Goal: Task Accomplishment & Management: Manage account settings

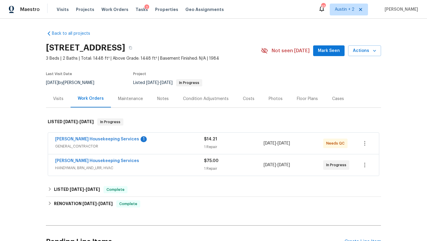
click at [152, 142] on div "Arelis Housekeeping Services 1" at bounding box center [129, 139] width 149 height 7
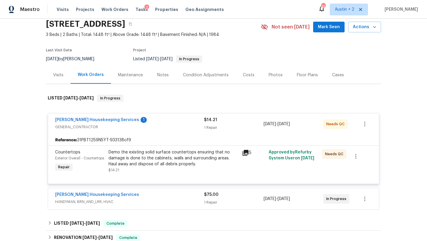
scroll to position [26, 0]
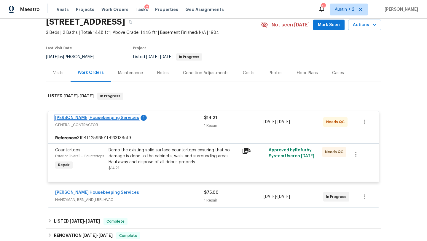
click at [109, 117] on link "Arelis Housekeeping Services" at bounding box center [97, 118] width 84 height 4
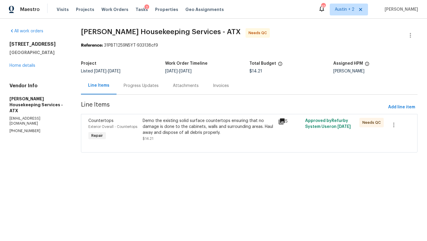
click at [146, 87] on div "Progress Updates" at bounding box center [141, 86] width 35 height 6
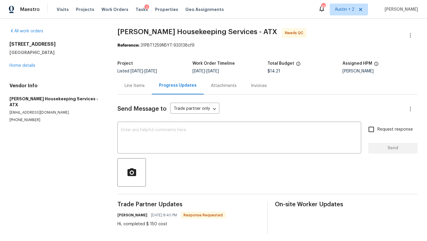
scroll to position [3, 0]
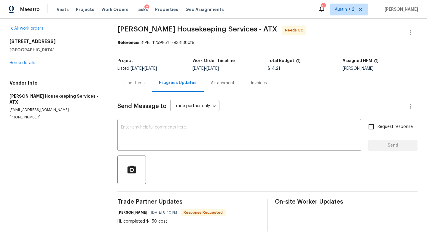
click at [130, 83] on div "Line Items" at bounding box center [134, 83] width 20 height 6
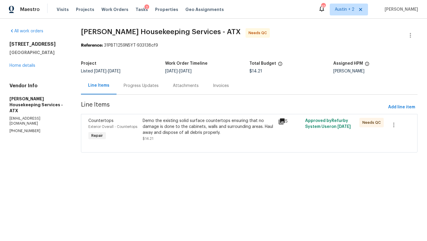
click at [144, 86] on div "Progress Updates" at bounding box center [141, 86] width 35 height 6
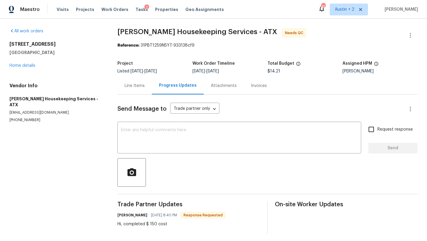
scroll to position [3, 0]
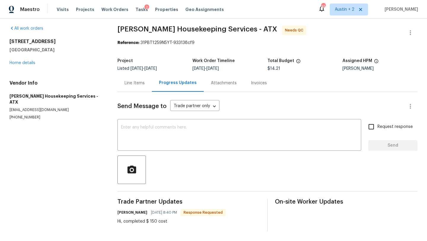
click at [135, 82] on div "Line Items" at bounding box center [134, 83] width 20 height 6
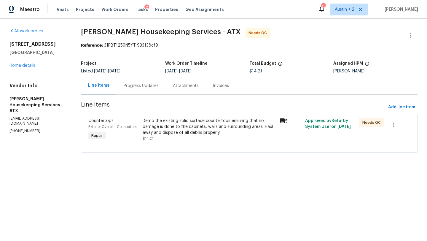
click at [142, 82] on div "Progress Updates" at bounding box center [140, 85] width 49 height 17
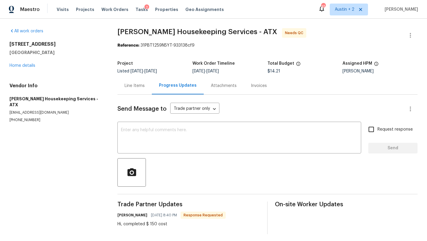
click at [155, 123] on div "Send Message to Trade partner only Trade partner only ​ x ​ Request response Se…" at bounding box center [267, 164] width 300 height 139
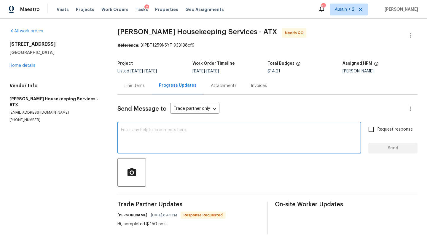
click at [153, 135] on textarea at bounding box center [239, 138] width 237 height 21
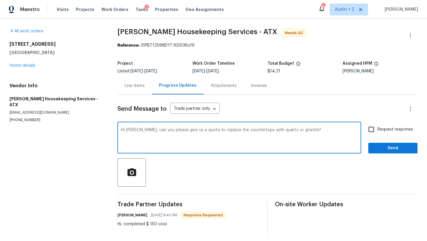
scroll to position [3, 0]
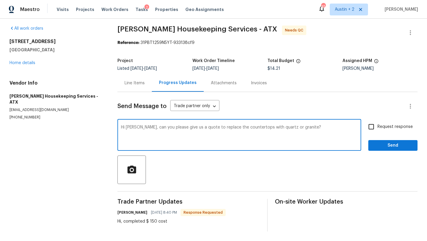
type textarea "Hi Arelis, can you please give us a quote to replace the countertops with quart…"
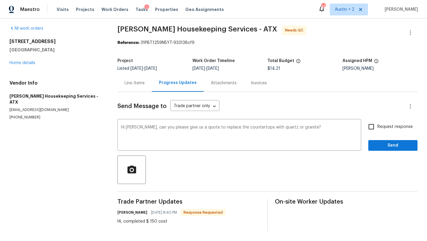
click at [382, 127] on span "Request response" at bounding box center [394, 127] width 35 height 6
click at [377, 127] on input "Request response" at bounding box center [371, 126] width 12 height 12
checkbox input "true"
click at [380, 150] on button "Send" at bounding box center [392, 145] width 49 height 11
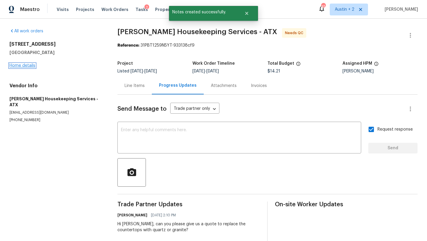
click at [23, 66] on link "Home details" at bounding box center [22, 65] width 26 height 4
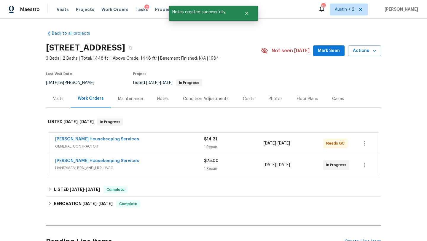
click at [321, 51] on span "Mark Seen" at bounding box center [329, 50] width 22 height 7
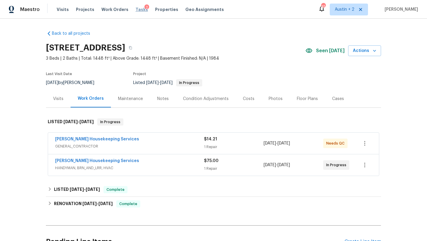
click at [136, 9] on span "Tasks" at bounding box center [141, 9] width 12 height 4
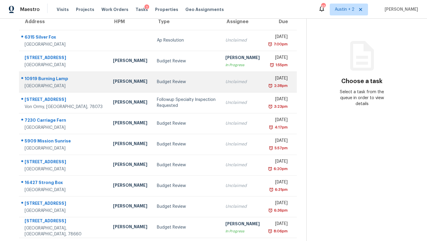
scroll to position [56, 0]
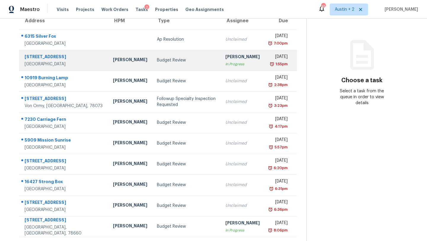
click at [152, 64] on td "Budget Review" at bounding box center [186, 60] width 68 height 21
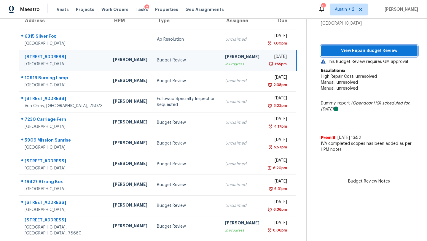
click at [337, 53] on span "View Repair Budget Review" at bounding box center [368, 50] width 87 height 7
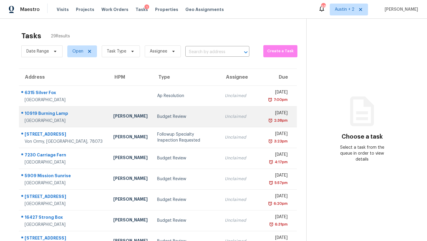
click at [157, 117] on div "Budget Review" at bounding box center [186, 117] width 58 height 6
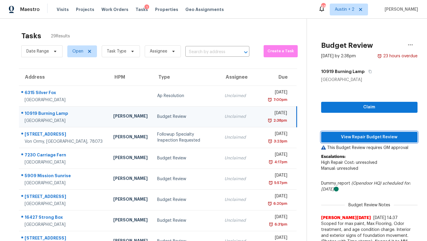
click at [326, 136] on span "View Repair Budget Review" at bounding box center [369, 136] width 87 height 7
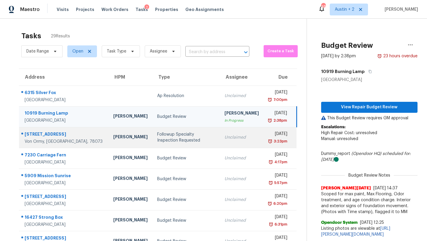
click at [157, 134] on div "Followup Specialty Inspection Requested" at bounding box center [186, 137] width 58 height 12
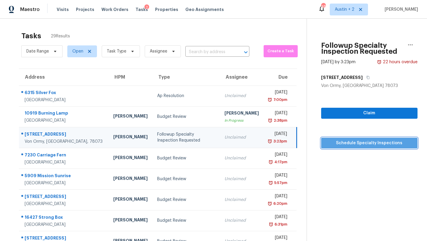
click at [329, 146] on span "Schedule Specialty Inspections" at bounding box center [369, 142] width 87 height 7
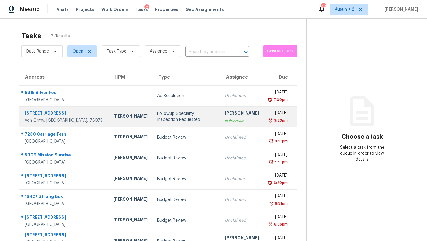
click at [157, 115] on div "Followup Specialty Inspection Requested" at bounding box center [186, 117] width 58 height 12
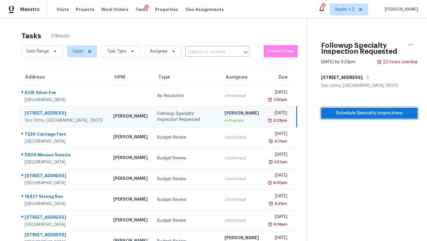
click at [338, 114] on span "Schedule Specialty Inspections" at bounding box center [369, 112] width 87 height 7
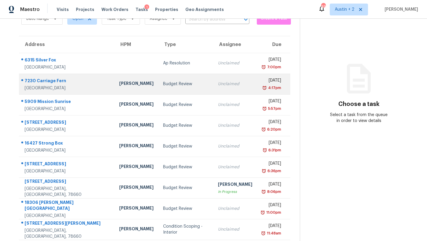
scroll to position [25, 0]
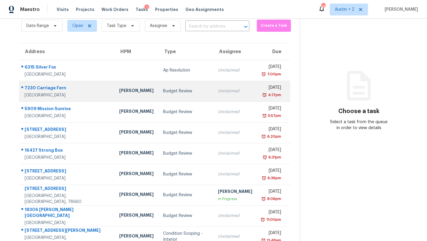
click at [163, 91] on div "Budget Review" at bounding box center [185, 91] width 45 height 6
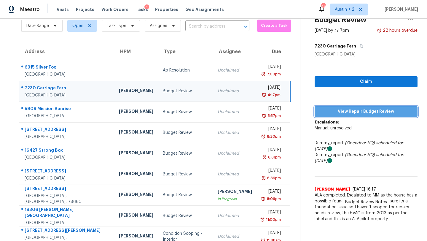
click at [319, 110] on span "View Repair Budget Review" at bounding box center [365, 111] width 93 height 7
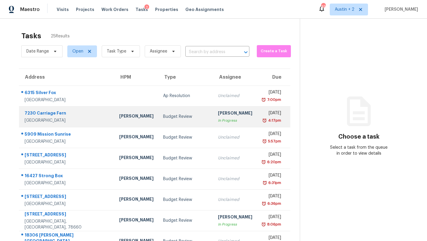
click at [163, 118] on div "Budget Review" at bounding box center [185, 117] width 45 height 6
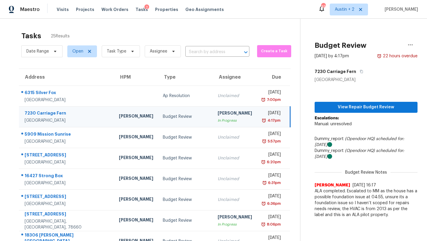
scroll to position [68, 0]
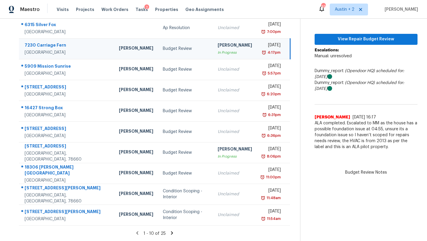
click at [171, 232] on icon at bounding box center [172, 232] width 2 height 3
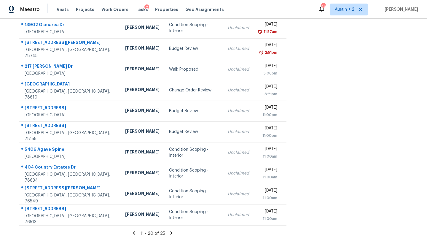
click at [170, 232] on icon at bounding box center [171, 232] width 2 height 3
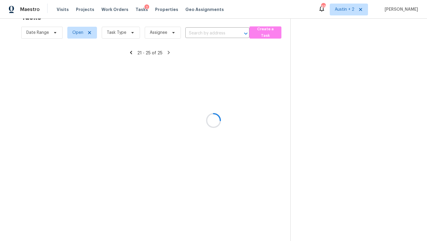
scroll to position [19, 0]
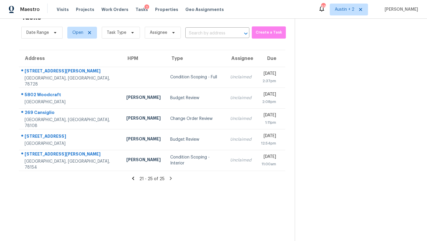
click at [132, 178] on icon at bounding box center [133, 177] width 2 height 3
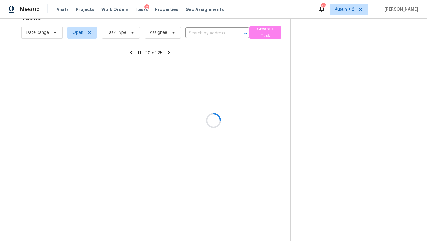
scroll to position [68, 0]
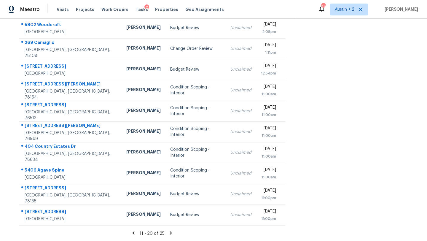
click at [133, 233] on icon at bounding box center [133, 232] width 5 height 5
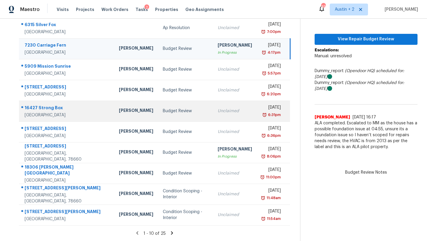
scroll to position [0, 0]
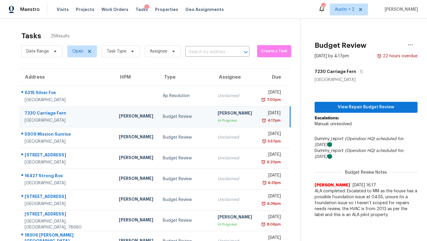
click at [218, 113] on div "[PERSON_NAME]" at bounding box center [235, 113] width 34 height 7
click at [361, 109] on span "View Repair Budget Review" at bounding box center [365, 106] width 93 height 7
